Goal: Information Seeking & Learning: Learn about a topic

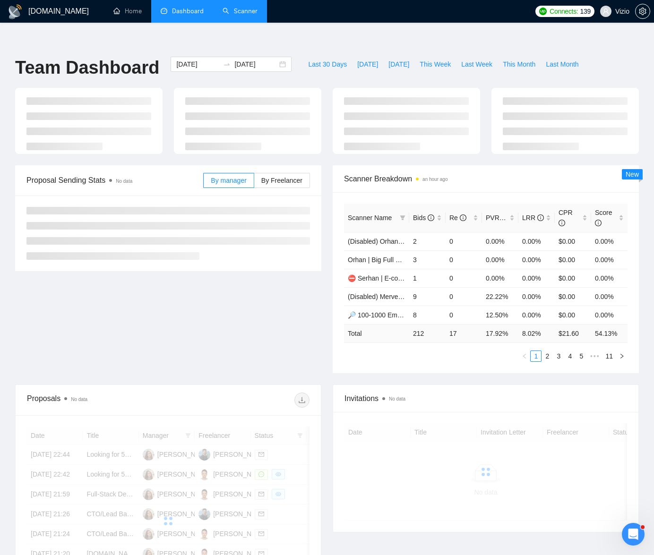
click at [250, 10] on link "Scanner" at bounding box center [240, 11] width 35 height 8
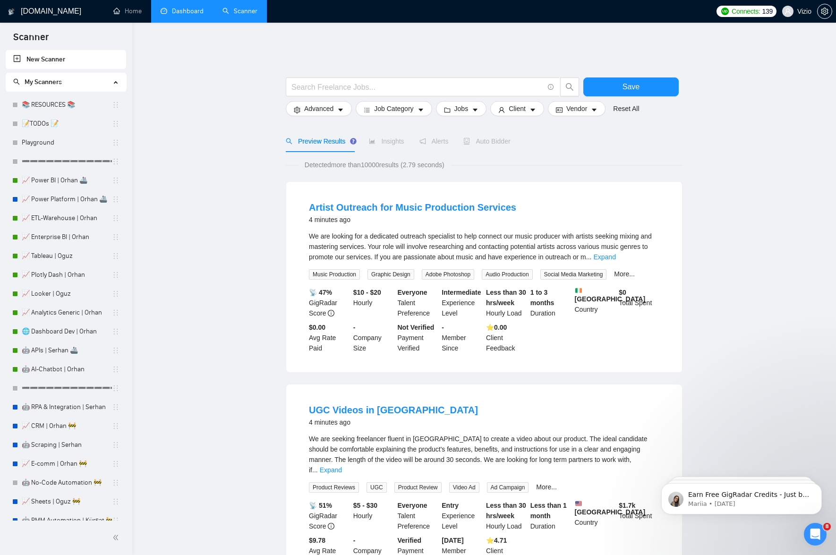
click at [181, 13] on link "Dashboard" at bounding box center [182, 11] width 43 height 8
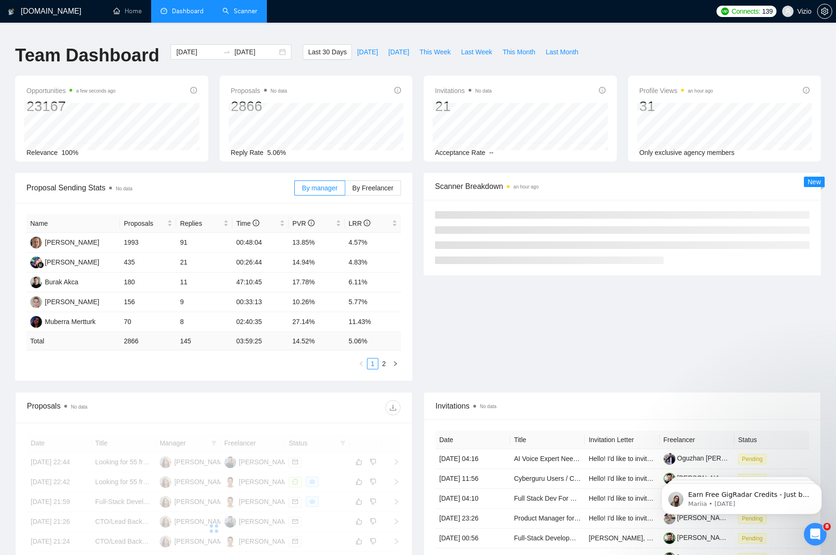
scroll to position [144, 0]
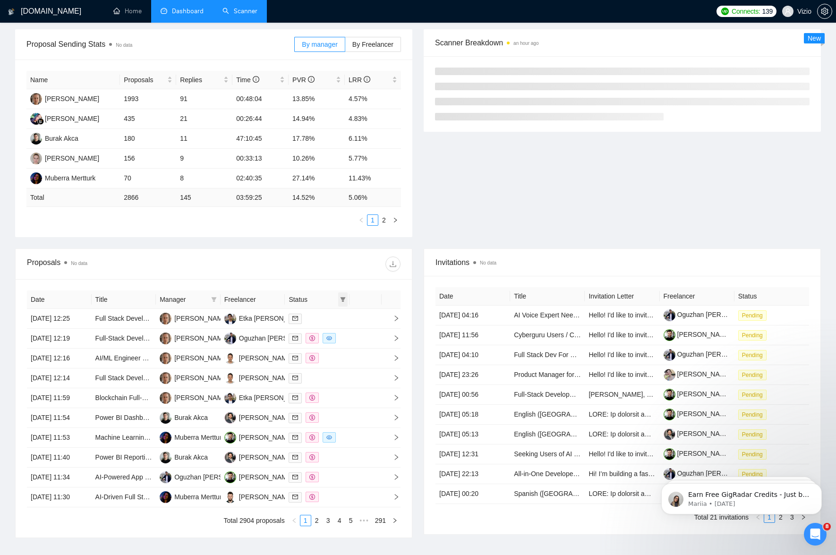
click at [343, 297] on icon "filter" at bounding box center [343, 300] width 6 height 6
click at [305, 309] on span "Chat" at bounding box center [313, 311] width 18 height 8
checkbox input "true"
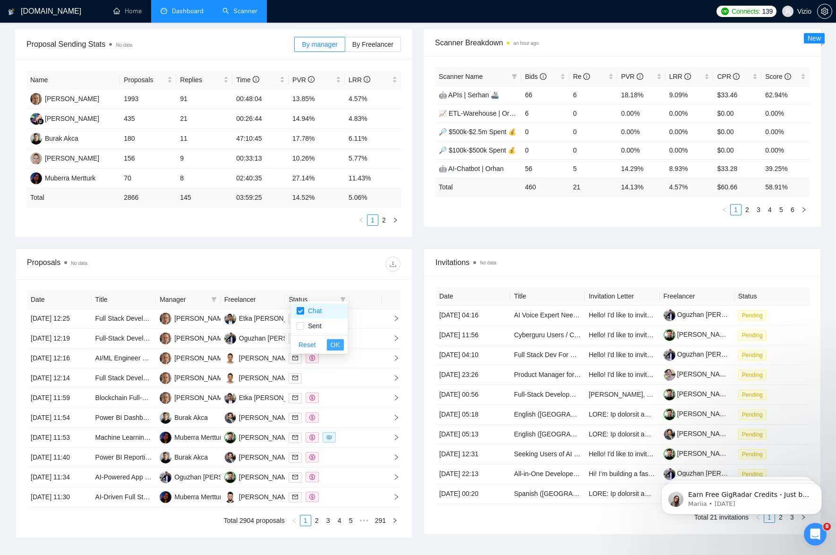
click at [333, 343] on span "OK" at bounding box center [335, 345] width 9 height 10
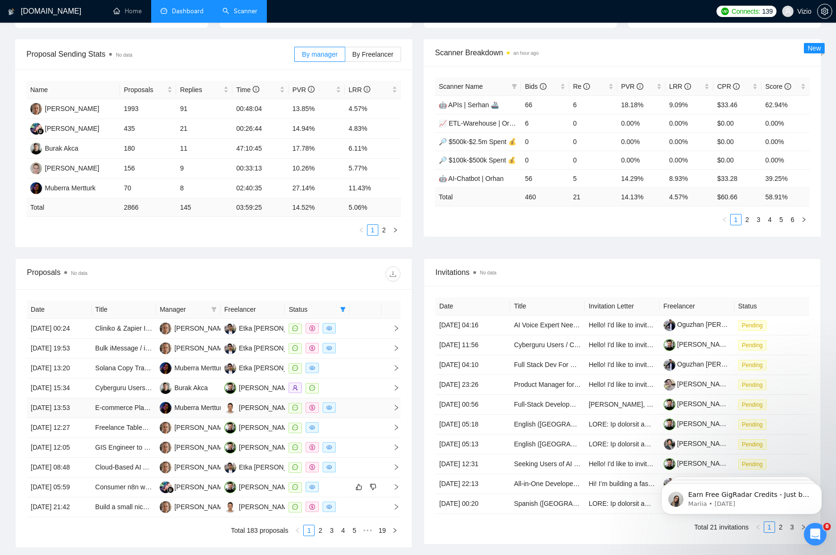
scroll to position [153, 0]
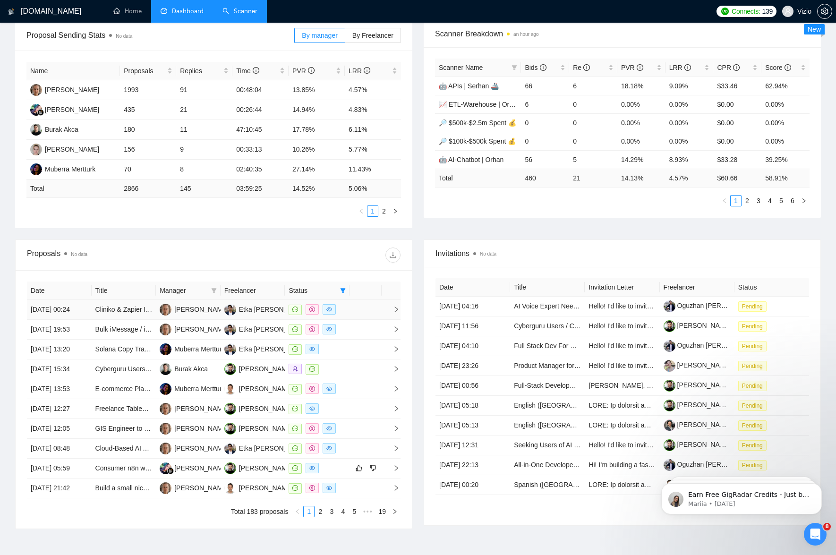
click at [367, 314] on td at bounding box center [366, 310] width 32 height 20
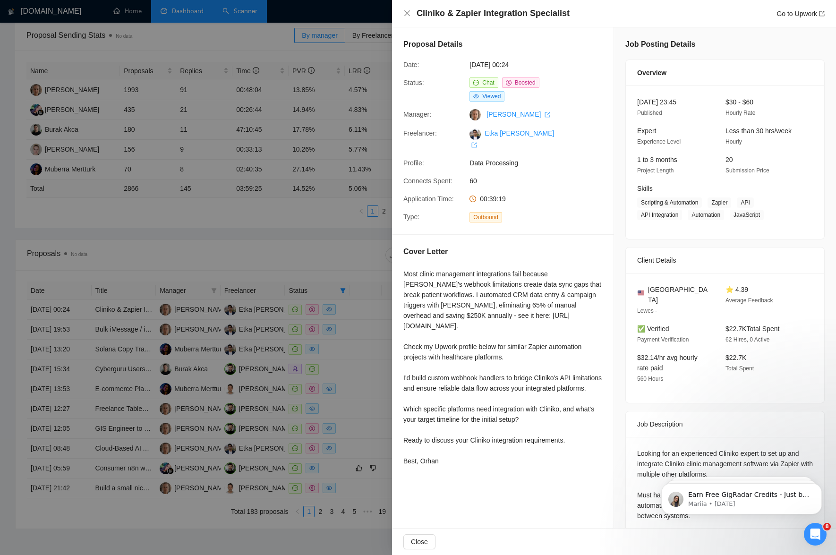
click at [295, 263] on div at bounding box center [418, 277] width 836 height 555
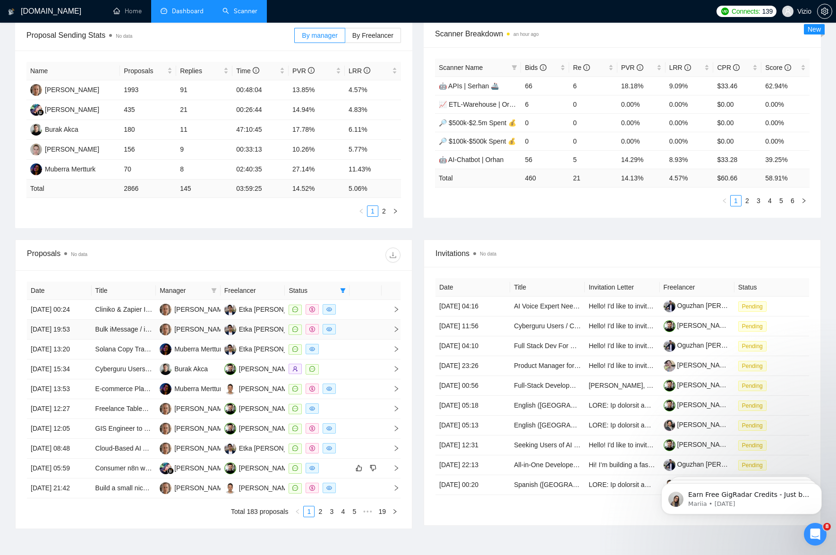
click at [362, 332] on td at bounding box center [366, 330] width 32 height 20
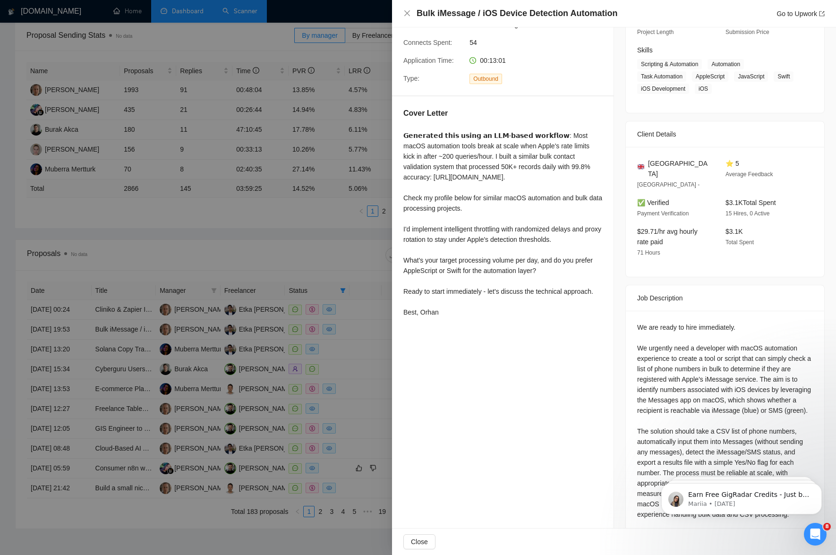
scroll to position [155, 0]
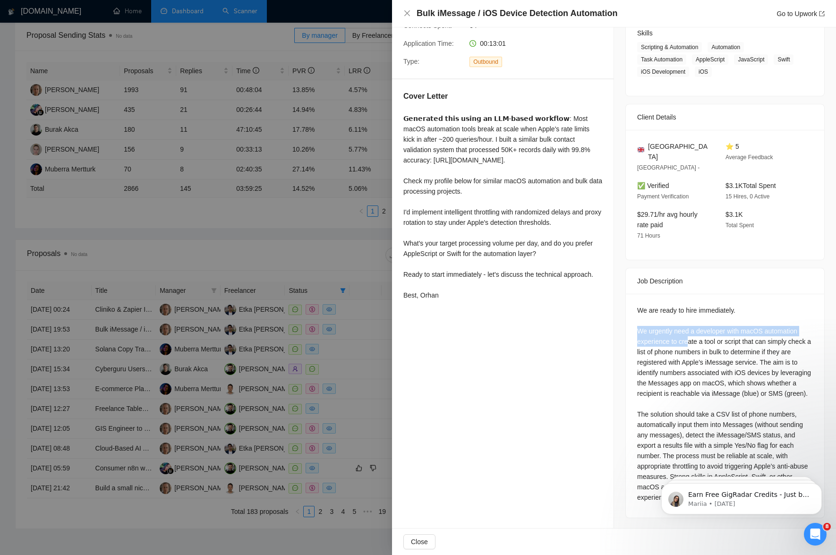
drag, startPoint x: 638, startPoint y: 318, endPoint x: 691, endPoint y: 333, distance: 54.5
click at [653, 333] on div "We are ready to hire immediately. We urgently need a developer with macOS autom…" at bounding box center [725, 403] width 176 height 197
drag, startPoint x: 637, startPoint y: 298, endPoint x: 744, endPoint y: 301, distance: 106.4
click at [653, 305] on div "We are ready to hire immediately. We urgently need a developer with macOS autom…" at bounding box center [725, 403] width 176 height 197
click at [653, 318] on div "We are ready to hire immediately. We urgently need a developer with macOS autom…" at bounding box center [725, 403] width 176 height 197
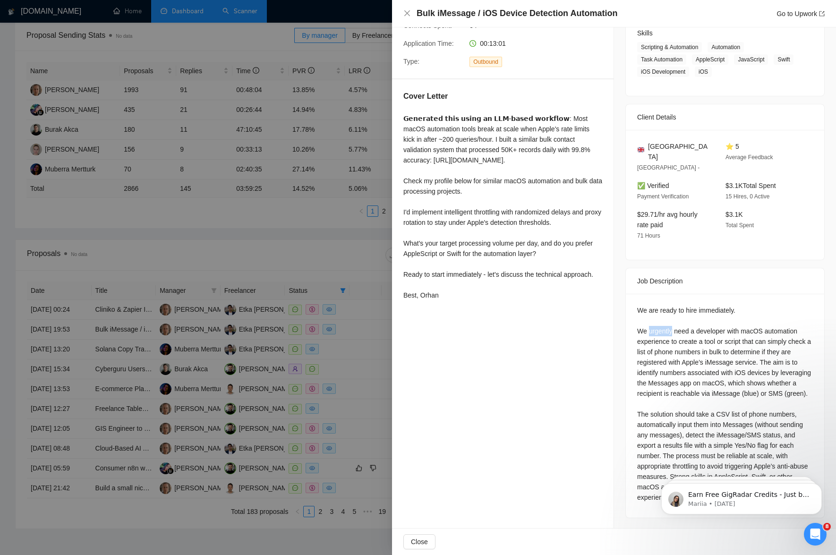
click at [653, 318] on div "We are ready to hire immediately. We urgently need a developer with macOS autom…" at bounding box center [725, 403] width 176 height 197
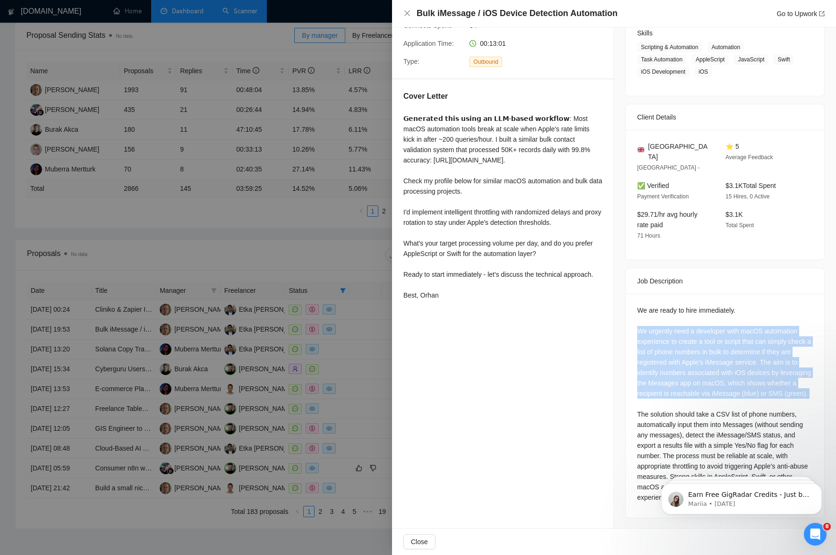
click at [653, 318] on div "We are ready to hire immediately. We urgently need a developer with macOS autom…" at bounding box center [725, 403] width 176 height 197
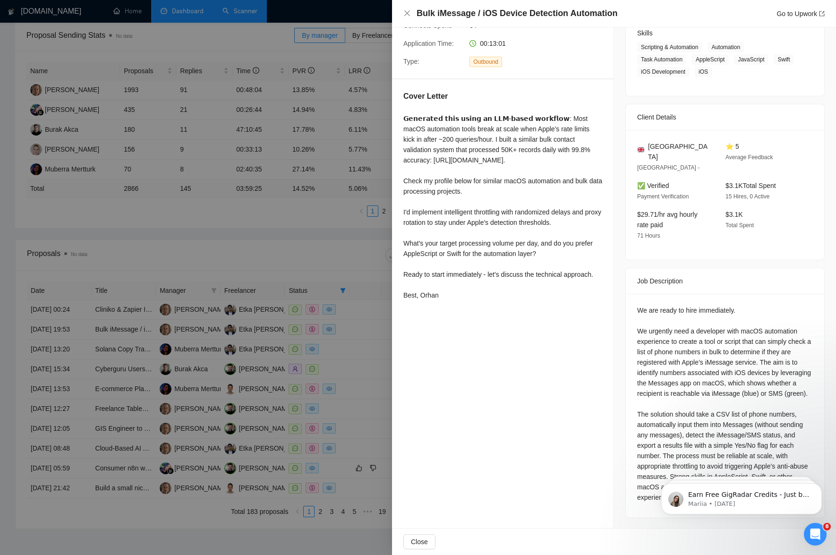
click at [653, 318] on div "We are ready to hire immediately. We urgently need a developer with macOS autom…" at bounding box center [725, 403] width 176 height 197
drag, startPoint x: 404, startPoint y: 263, endPoint x: 485, endPoint y: 262, distance: 81.3
click at [485, 262] on div "𝗚𝗲𝗻𝗲𝗿𝗮𝘁𝗲𝗱 𝘁𝗵𝗶𝘀 𝘂𝘀𝗶𝗻𝗴 𝗮𝗻 𝗟𝗟𝗠-𝗯𝗮𝘀𝗲𝗱 𝘄𝗼𝗿𝗸𝗳𝗹𝗼𝘄: Most macOS automation tools break a…" at bounding box center [502, 206] width 199 height 187
click at [202, 363] on div at bounding box center [418, 277] width 836 height 555
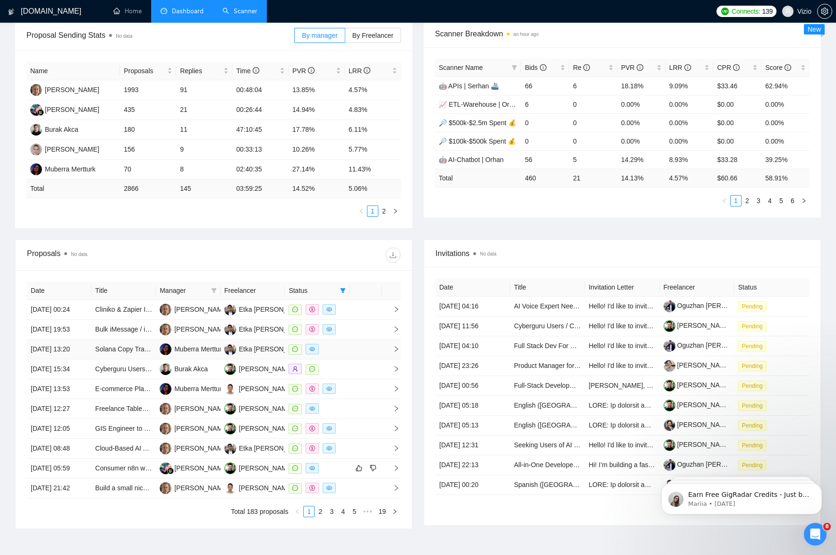
click at [343, 355] on div at bounding box center [317, 349] width 57 height 11
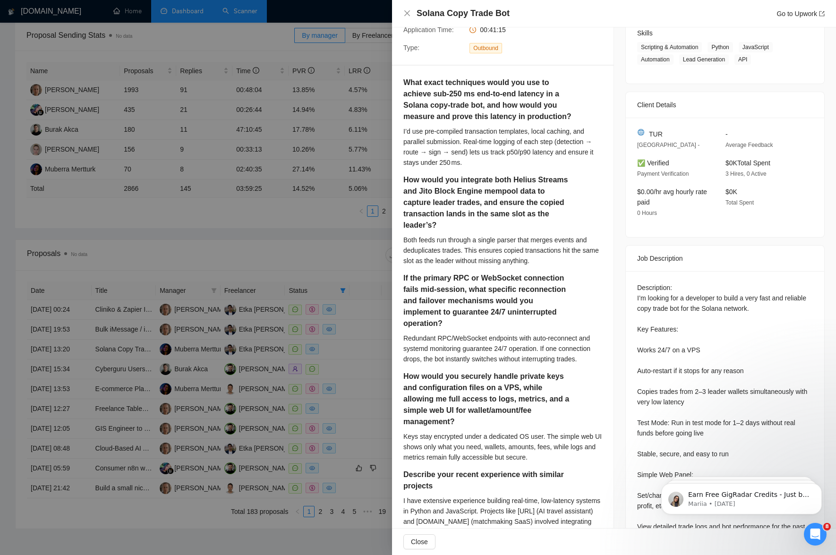
click at [208, 300] on div at bounding box center [418, 277] width 836 height 555
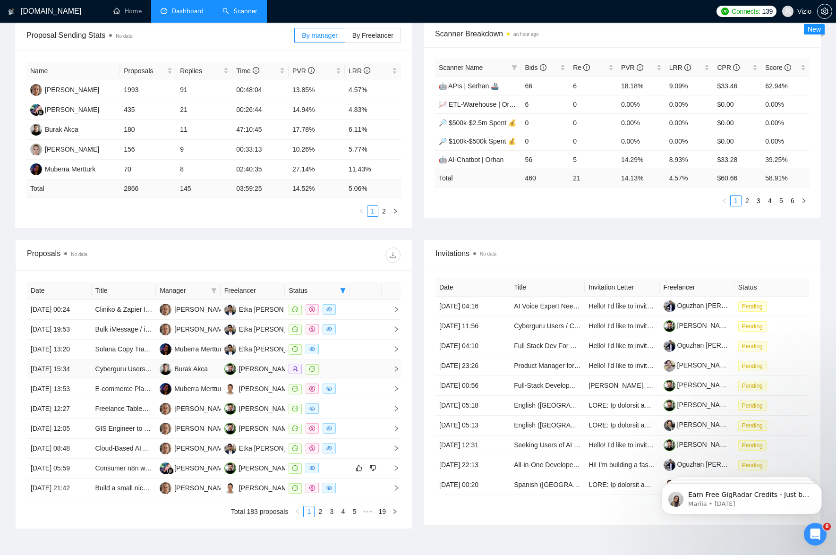
click at [357, 379] on td at bounding box center [366, 370] width 32 height 20
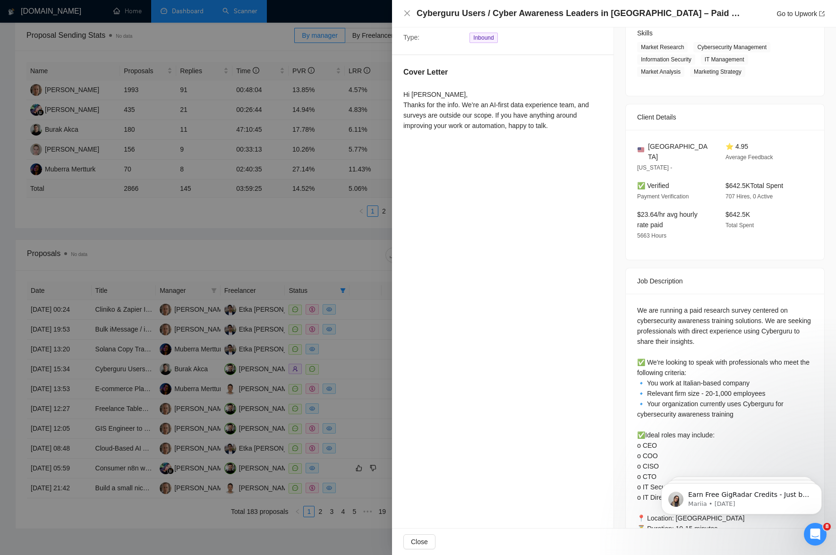
click at [262, 350] on div at bounding box center [418, 277] width 836 height 555
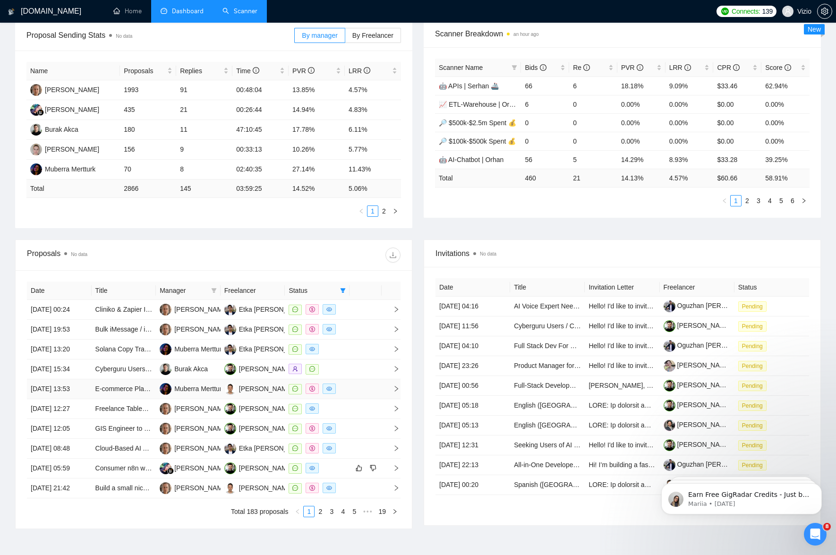
click at [364, 399] on td at bounding box center [366, 389] width 32 height 20
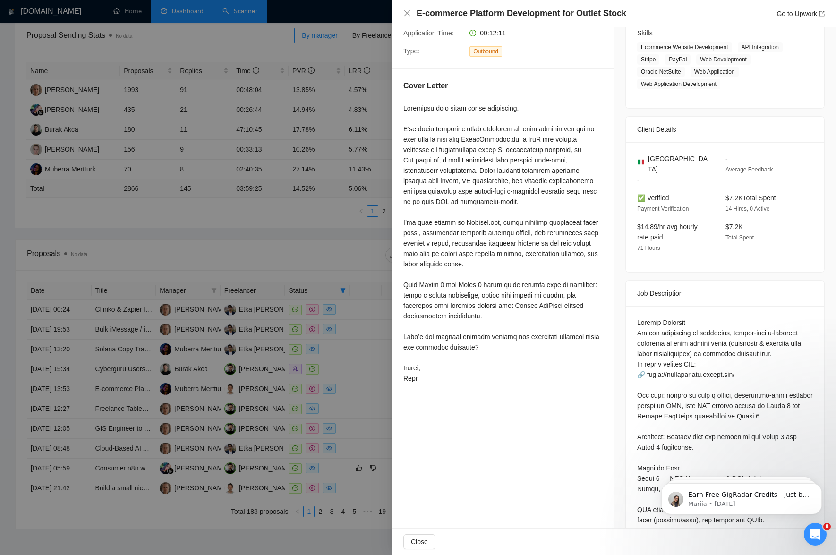
click at [285, 238] on div at bounding box center [418, 277] width 836 height 555
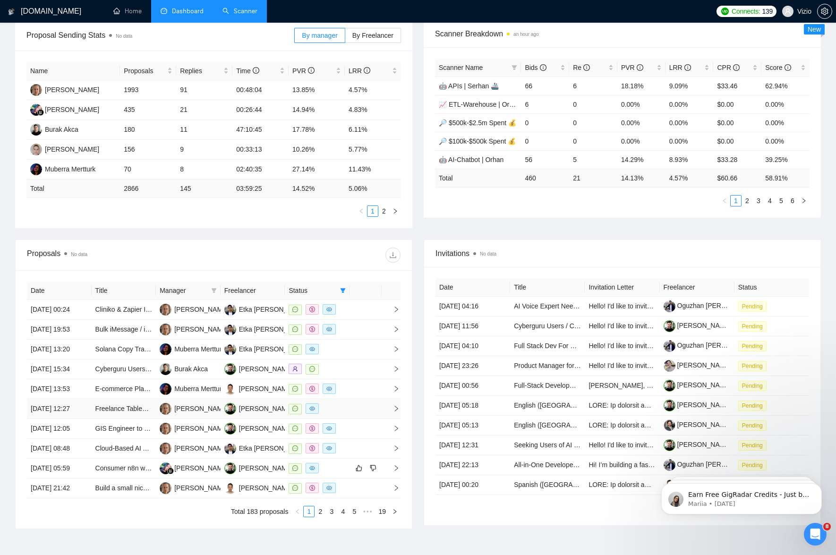
click at [365, 419] on td at bounding box center [366, 409] width 32 height 20
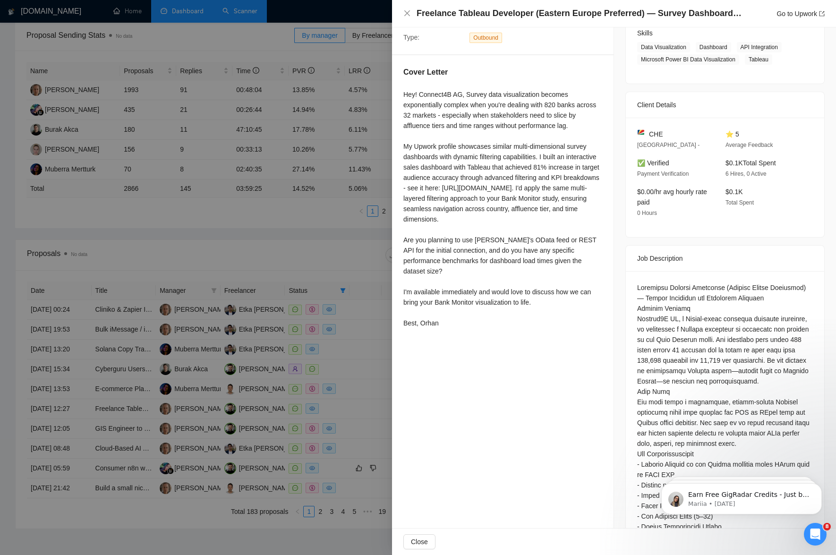
click at [358, 484] on div at bounding box center [418, 277] width 836 height 555
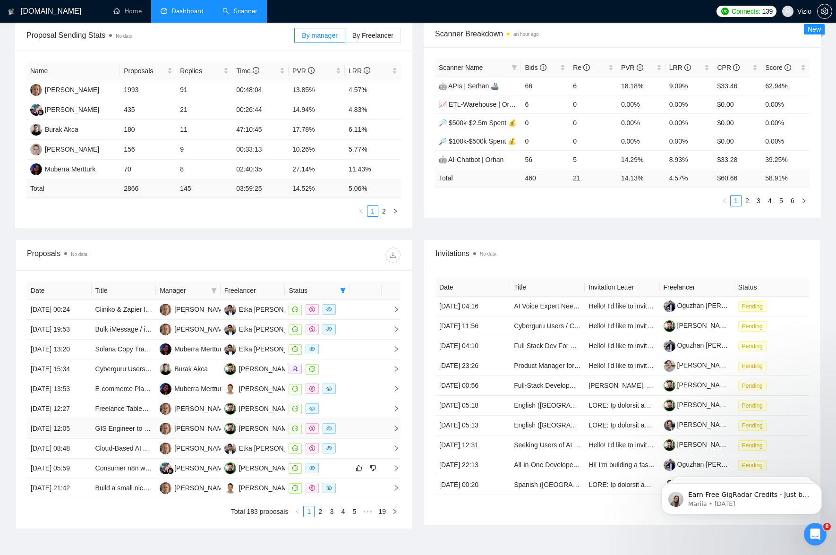
scroll to position [175, 0]
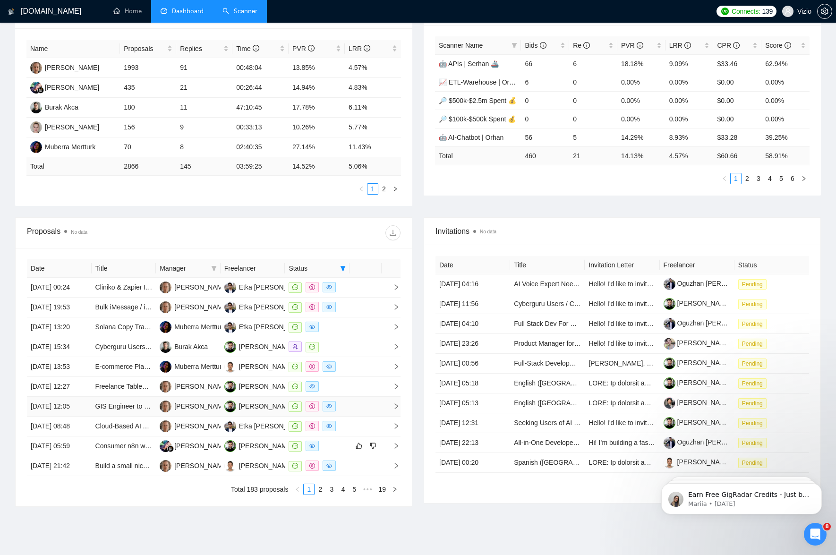
click at [353, 417] on td at bounding box center [366, 407] width 32 height 20
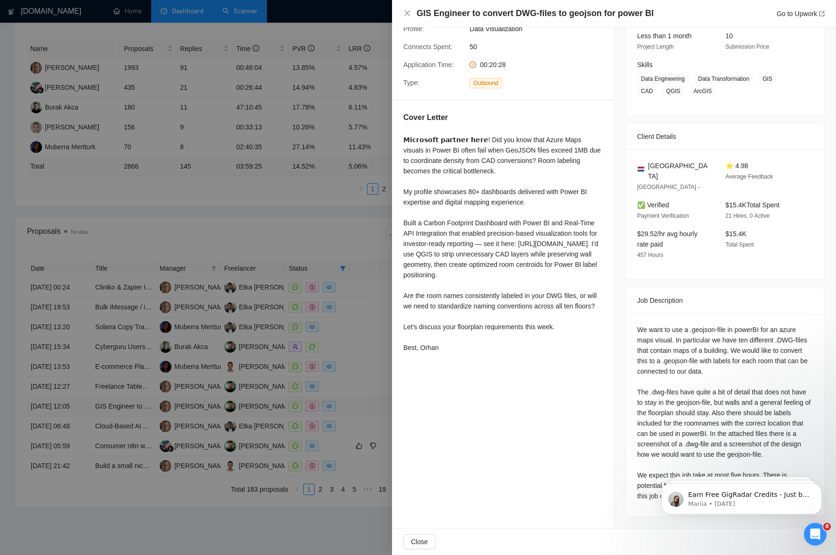
scroll to position [112, 0]
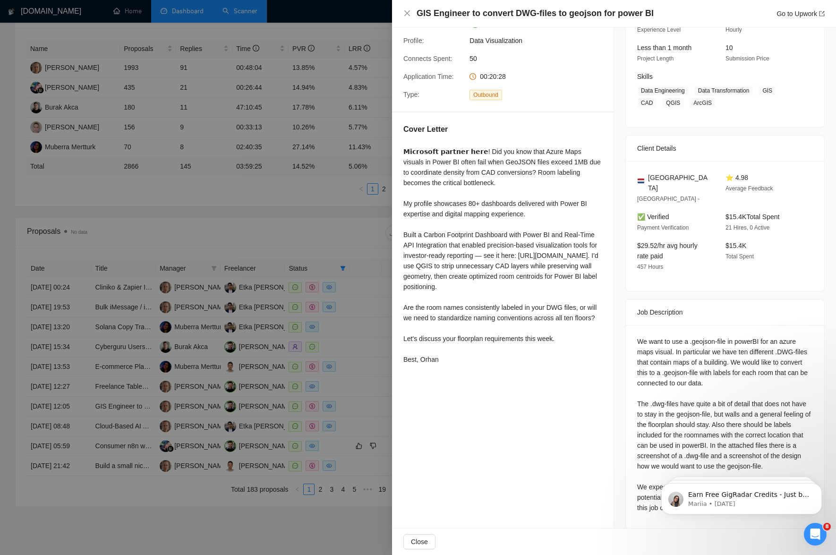
click at [221, 403] on div at bounding box center [418, 277] width 836 height 555
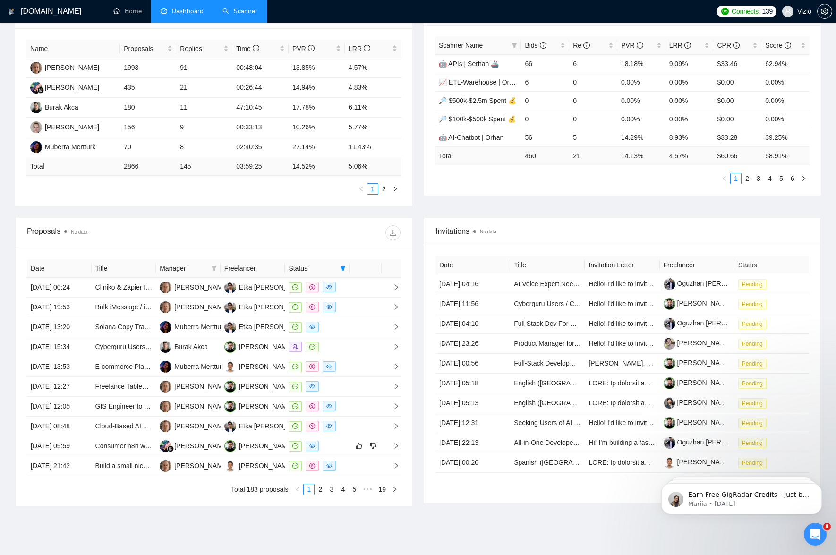
scroll to position [0, 0]
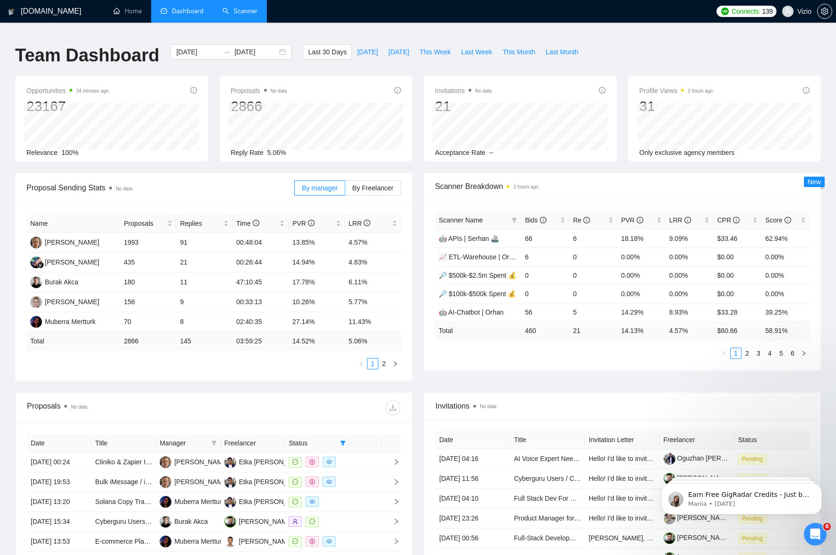
click at [246, 12] on link "Scanner" at bounding box center [240, 11] width 35 height 8
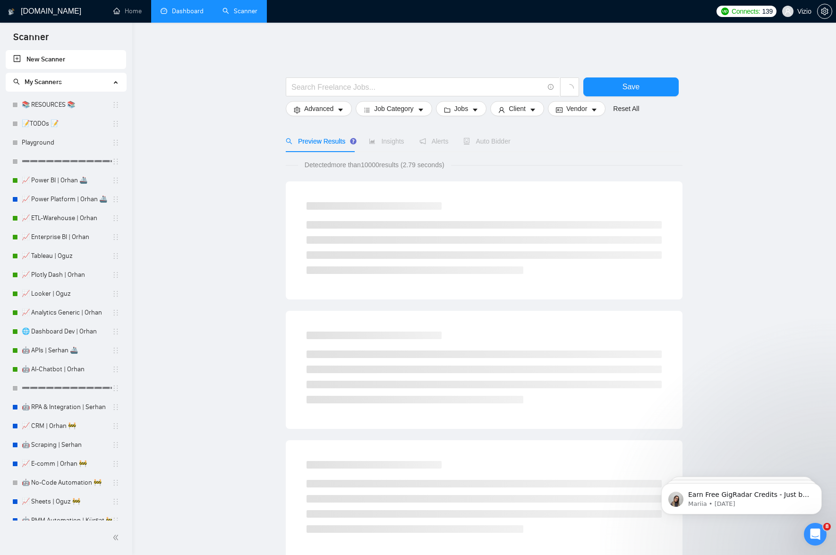
click at [189, 13] on link "Dashboard" at bounding box center [182, 11] width 43 height 8
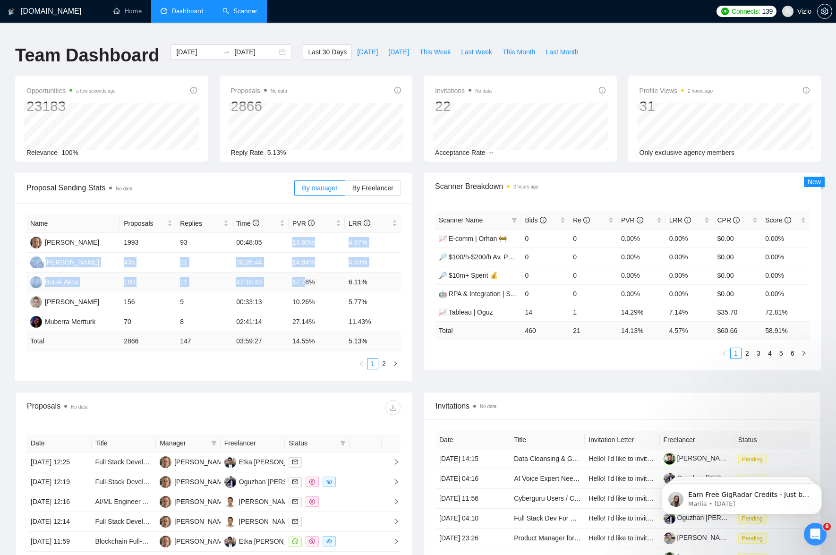
drag, startPoint x: 291, startPoint y: 234, endPoint x: 306, endPoint y: 275, distance: 44.4
click at [306, 275] on tbody "[PERSON_NAME] 1993 93 00:48:05 13.90% 4.67% [PERSON_NAME] 435 21 00:26:44 14.94…" at bounding box center [213, 282] width 375 height 99
click at [320, 281] on td "17.78%" at bounding box center [317, 283] width 56 height 20
drag, startPoint x: 292, startPoint y: 234, endPoint x: 323, endPoint y: 234, distance: 30.7
click at [322, 234] on td "13.90%" at bounding box center [317, 243] width 56 height 20
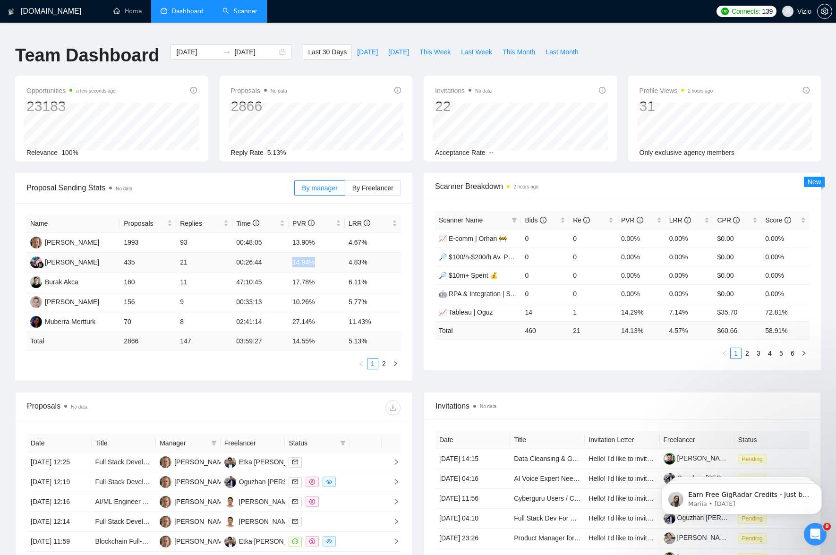
drag, startPoint x: 289, startPoint y: 250, endPoint x: 324, endPoint y: 253, distance: 34.6
click at [324, 253] on td "14.94%" at bounding box center [317, 263] width 56 height 20
drag, startPoint x: 292, startPoint y: 274, endPoint x: 315, endPoint y: 274, distance: 23.6
click at [315, 274] on td "17.78%" at bounding box center [317, 283] width 56 height 20
click at [295, 292] on td "10.26%" at bounding box center [317, 302] width 56 height 20
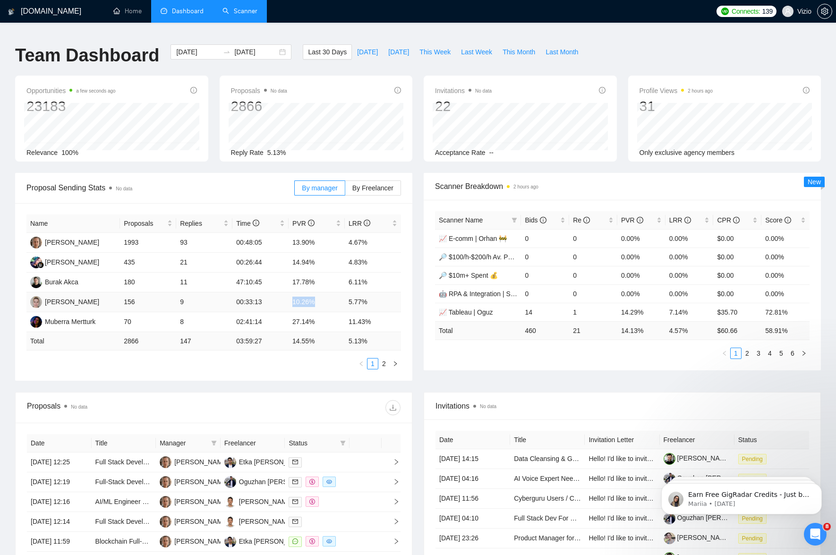
drag, startPoint x: 292, startPoint y: 294, endPoint x: 318, endPoint y: 294, distance: 26.0
click at [318, 294] on td "10.26%" at bounding box center [317, 302] width 56 height 20
drag, startPoint x: 289, startPoint y: 317, endPoint x: 318, endPoint y: 315, distance: 28.4
click at [318, 315] on td "27.14%" at bounding box center [317, 322] width 56 height 20
drag, startPoint x: 294, startPoint y: 217, endPoint x: 304, endPoint y: 227, distance: 14.4
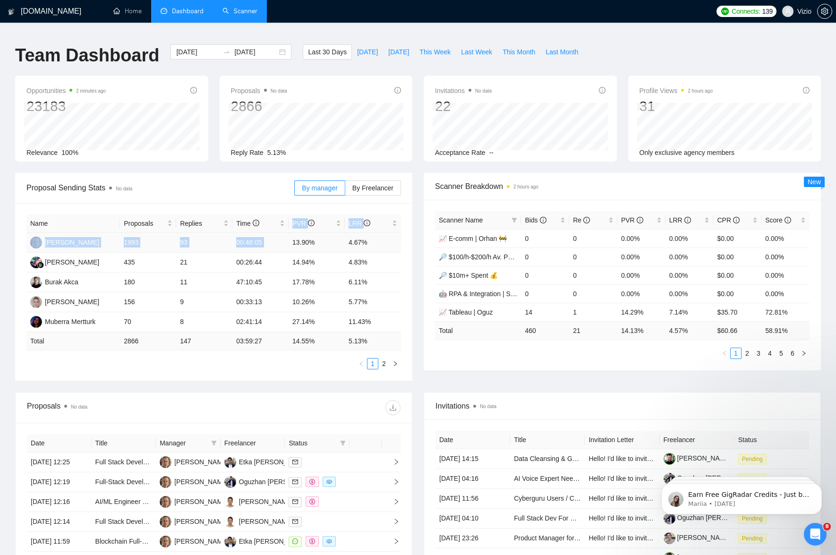
click at [304, 227] on table "Name Proposals Replies Time PVR LRR [PERSON_NAME] 1993 93 00:48:05 13.90% 4.67%…" at bounding box center [213, 283] width 375 height 136
